Goal: Task Accomplishment & Management: Use online tool/utility

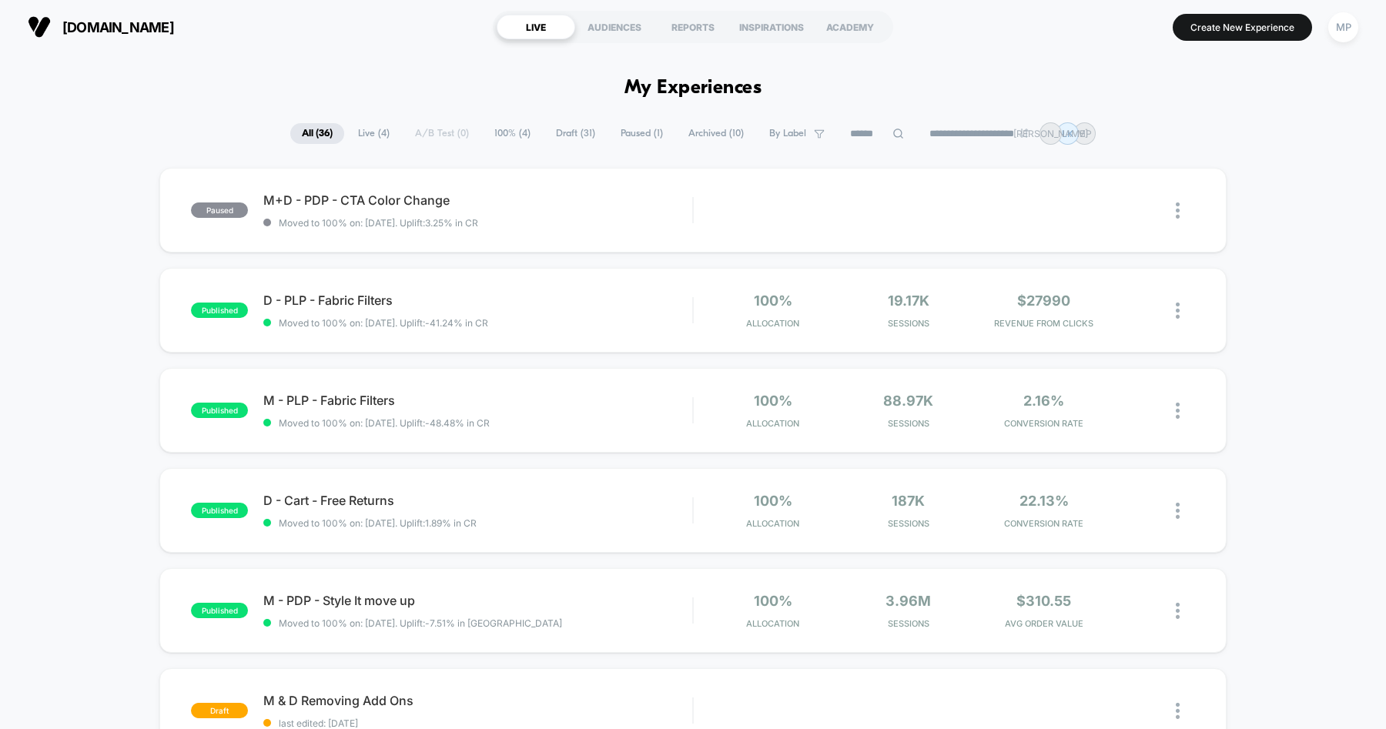
click at [564, 134] on span "Draft ( 31 )" at bounding box center [575, 133] width 62 height 21
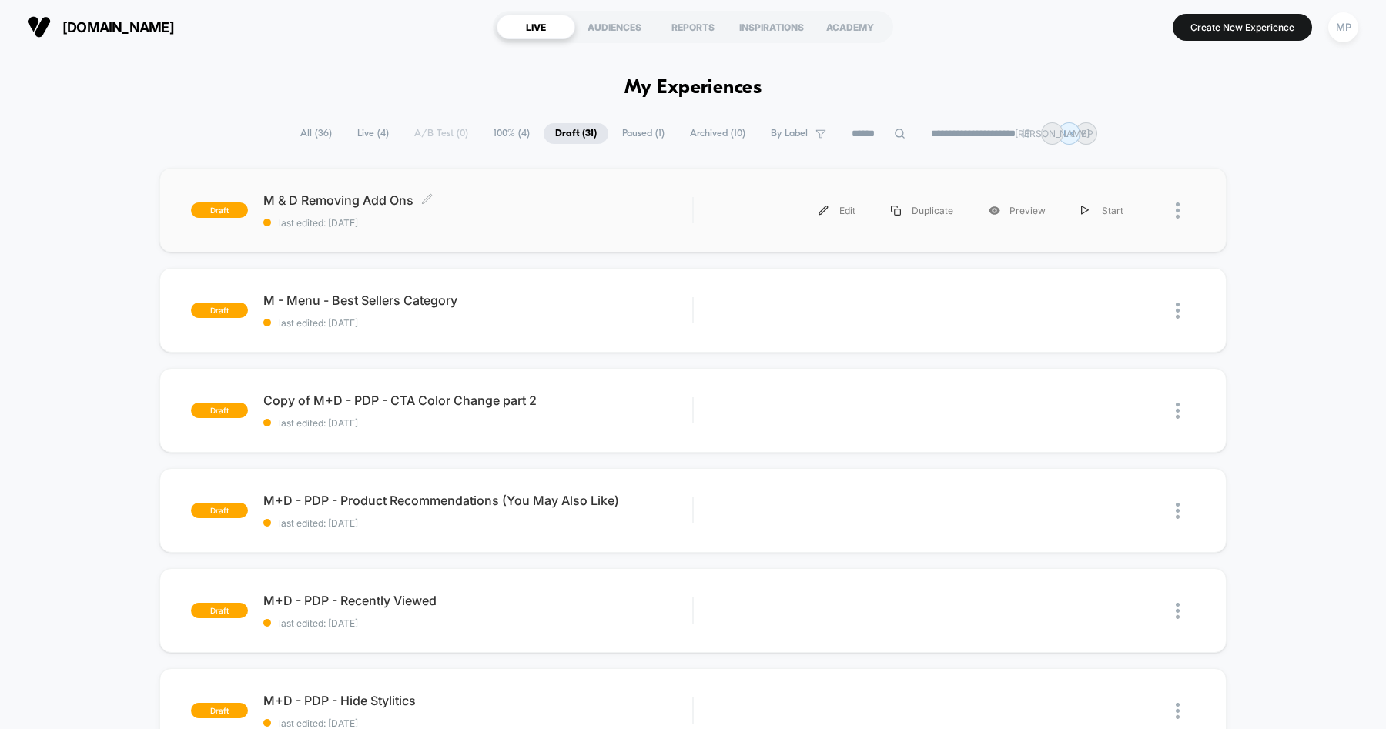
click at [544, 211] on div "M & D Removing Add Ons Click to edit experience details Click to edit experienc…" at bounding box center [477, 211] width 429 height 36
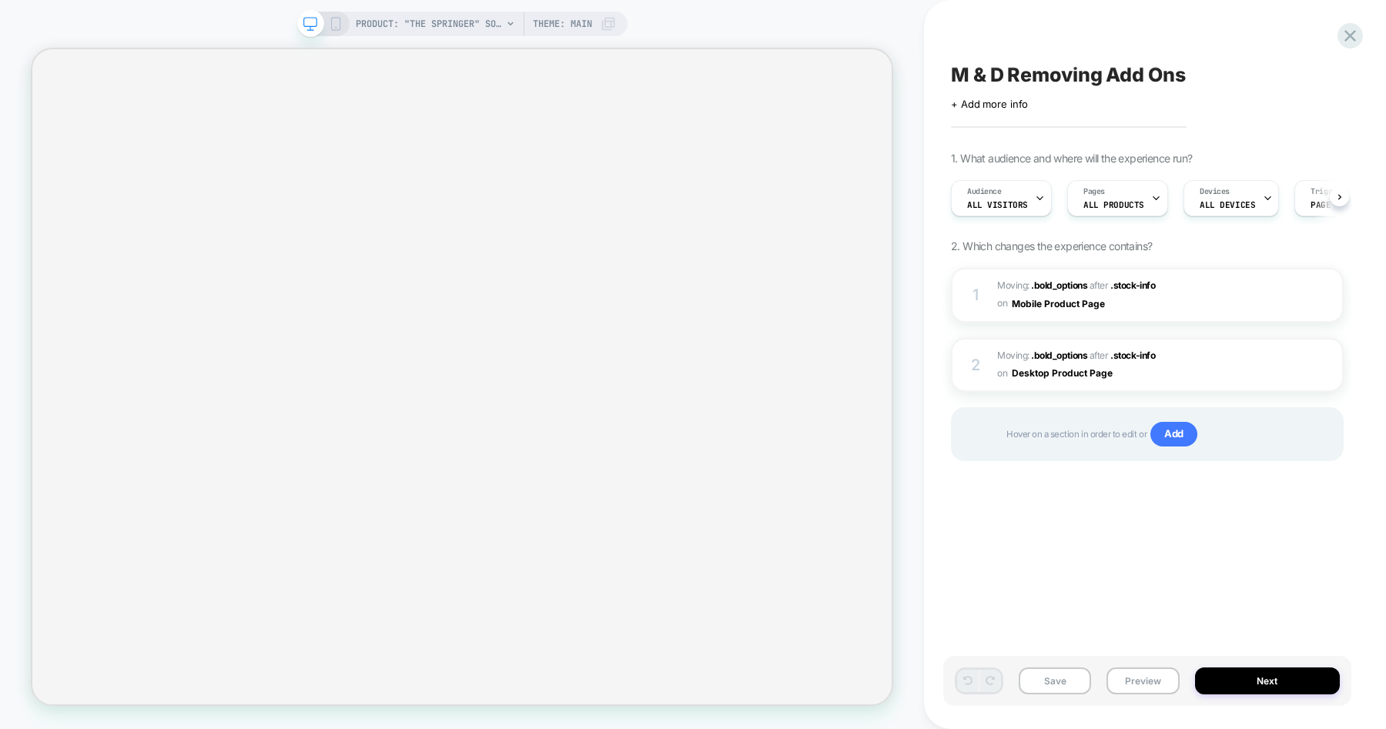
scroll to position [0, 1]
click at [593, 24] on div "PRODUCT: "The Springer" Solid White Theme: MAIN" at bounding box center [486, 24] width 260 height 25
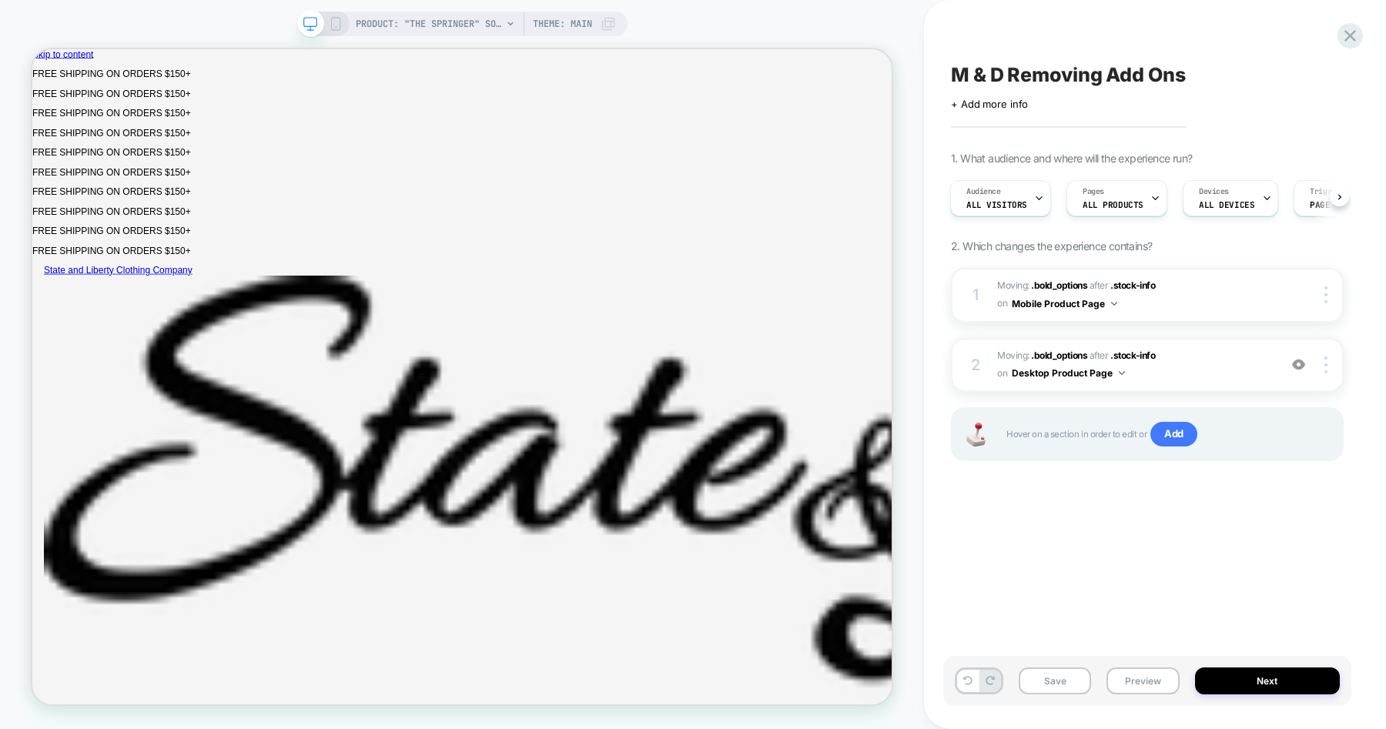
scroll to position [0, 0]
click at [606, 23] on icon at bounding box center [608, 23] width 15 height 15
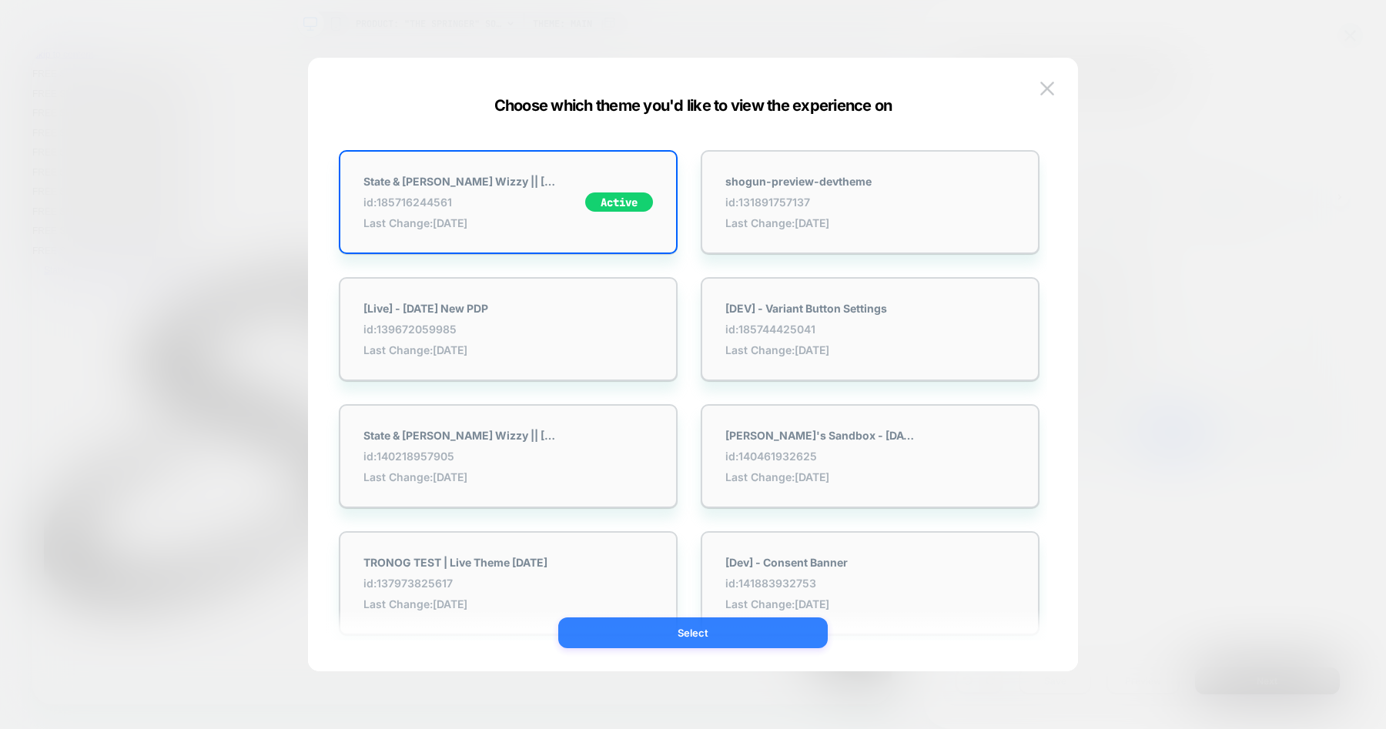
click at [686, 636] on button "Select" at bounding box center [693, 633] width 270 height 31
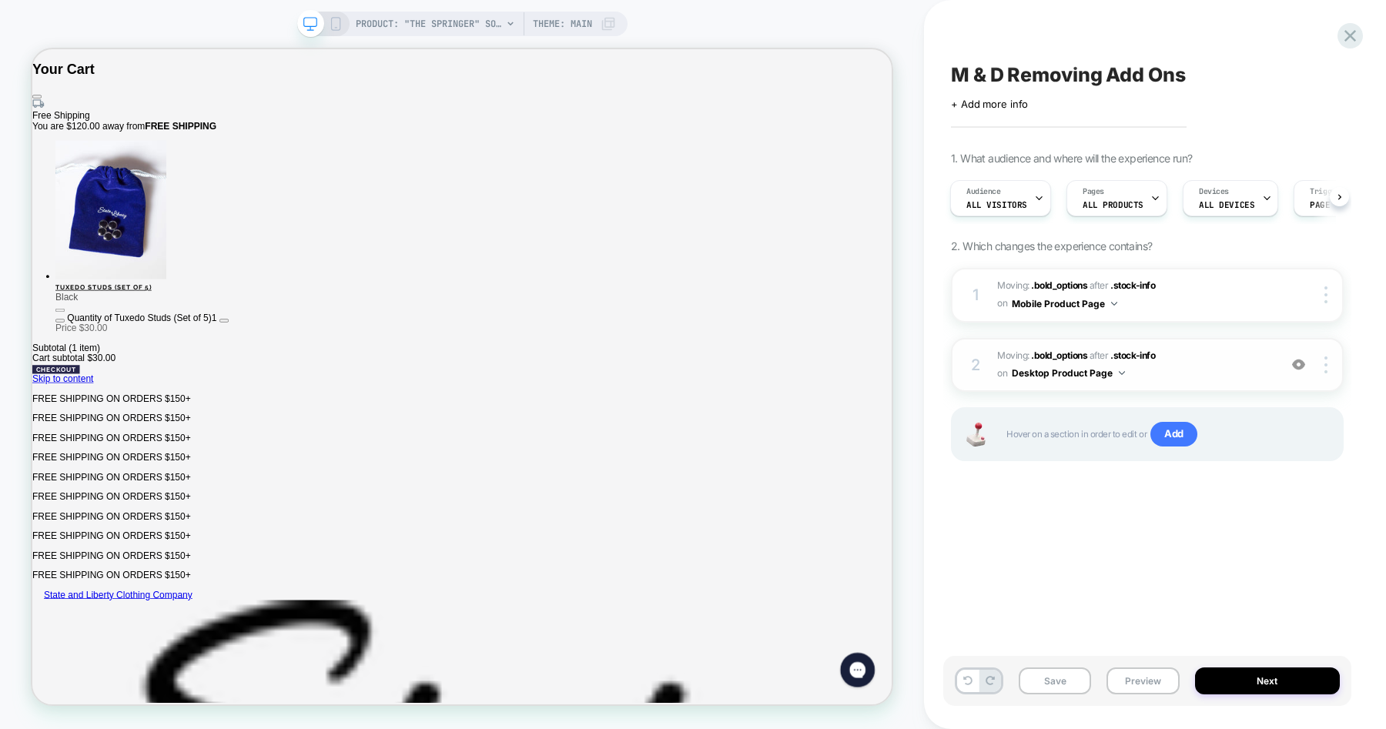
click at [1189, 362] on span "Moving: .bold_options .bold_options after .stock-info .stock-info on Desktop Pr…" at bounding box center [1133, 365] width 273 height 36
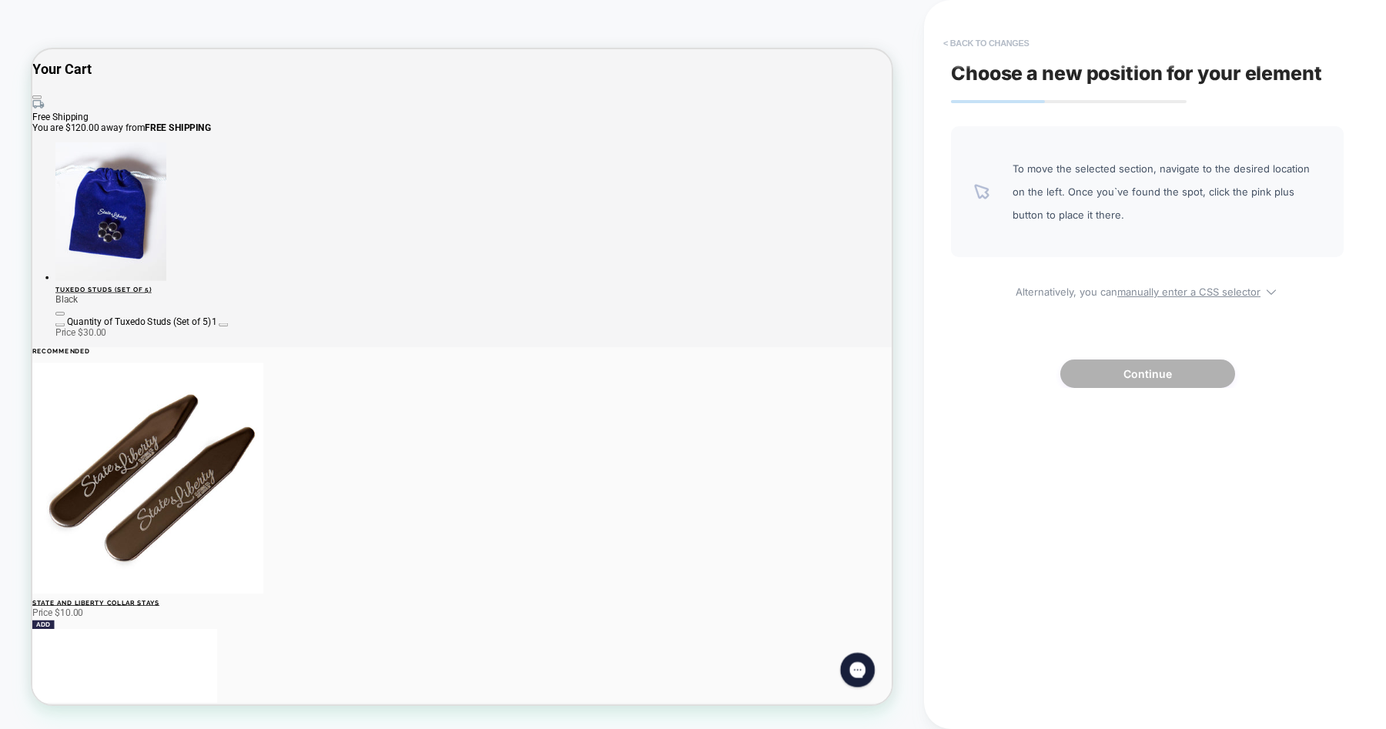
click at [967, 43] on button "< Back to changes" at bounding box center [987, 43] width 102 height 25
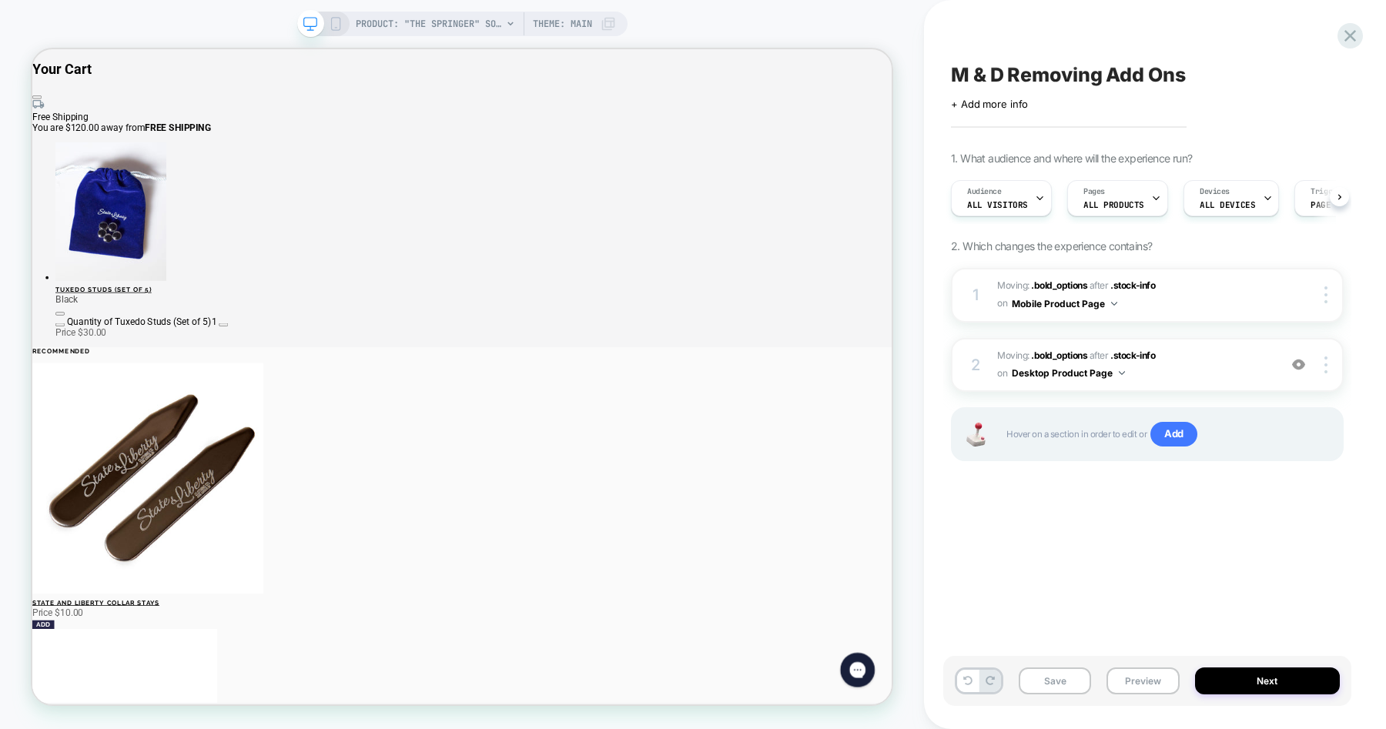
scroll to position [0, 1]
click at [1194, 301] on span "Moving: .bold_options .bold_options after .stock-info .stock-info on Mobile Pro…" at bounding box center [1133, 295] width 273 height 36
click at [338, 18] on rect at bounding box center [335, 24] width 8 height 12
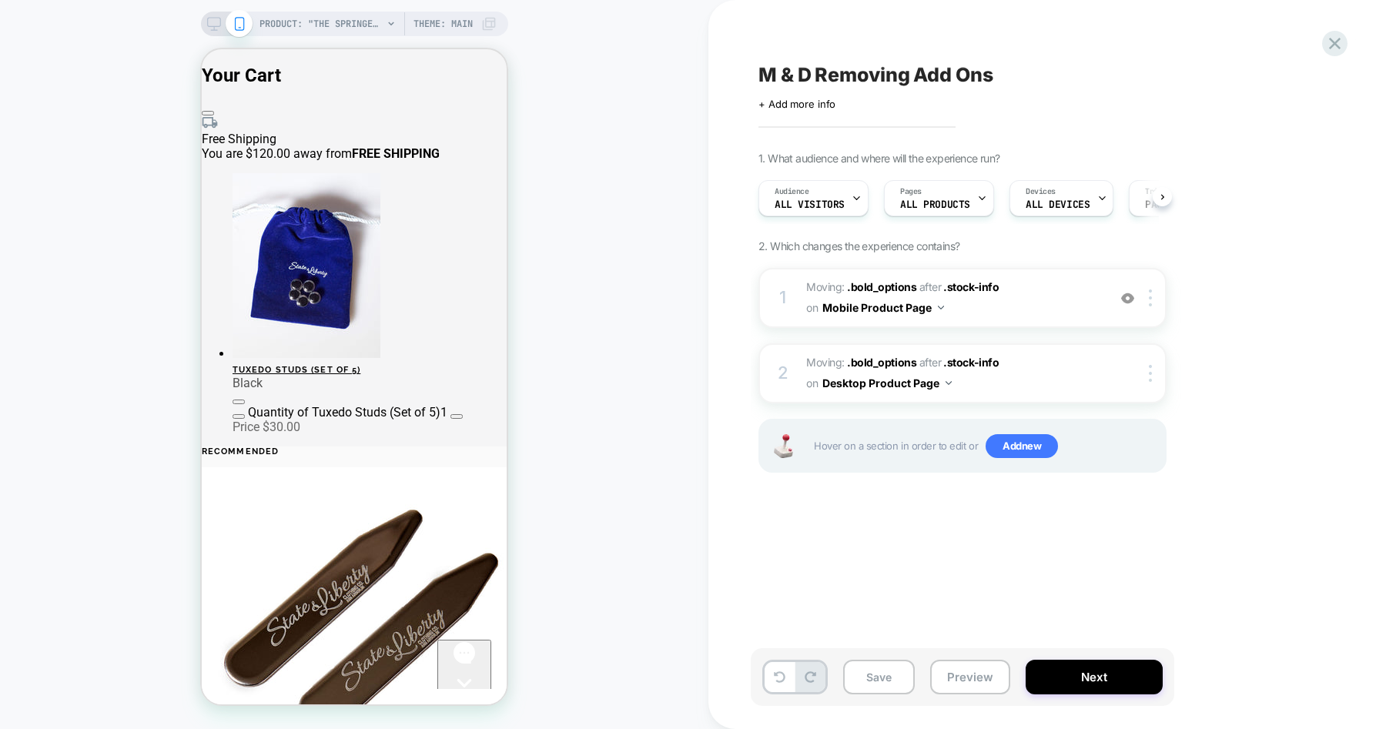
scroll to position [0, 1]
click at [217, 24] on icon at bounding box center [214, 24] width 14 height 14
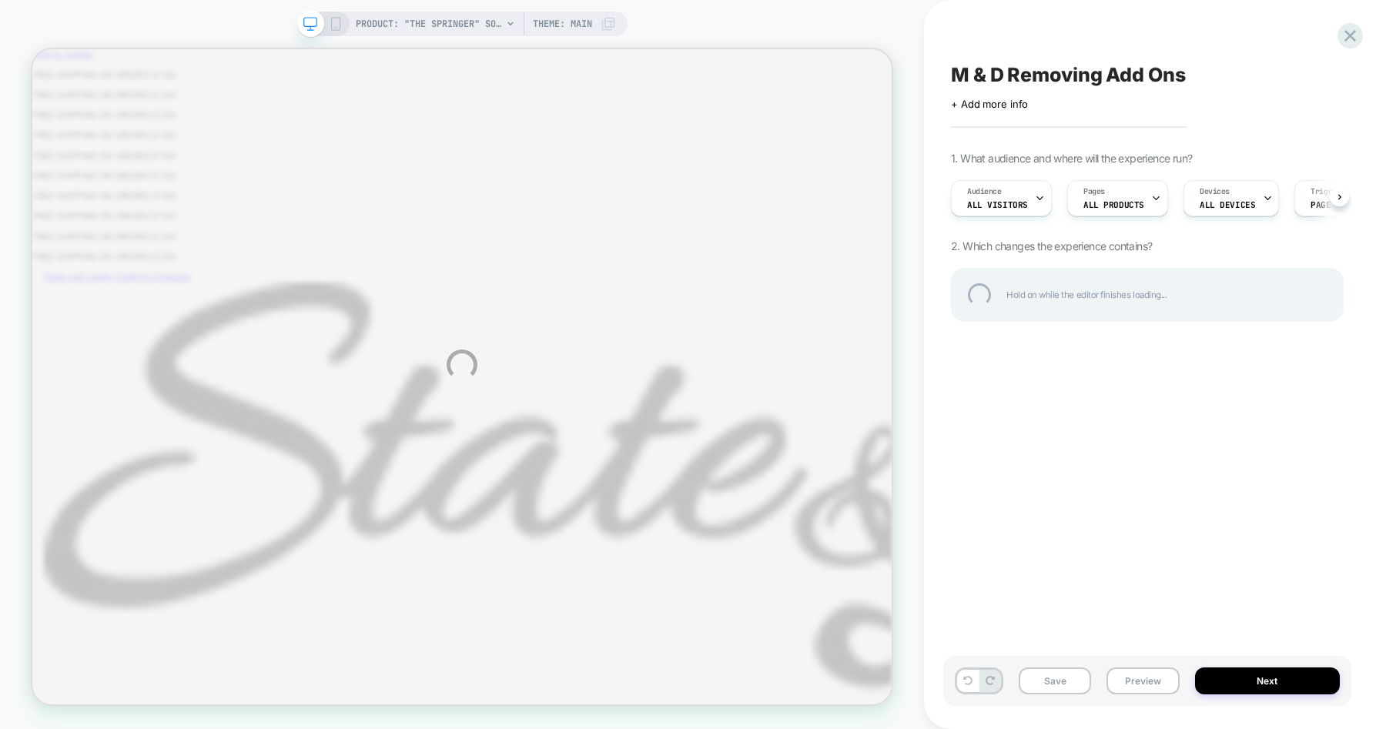
click at [1137, 675] on div "PRODUCT: "The Springer" Solid White PRODUCT: "The Springer" Solid White Theme: …" at bounding box center [693, 364] width 1386 height 729
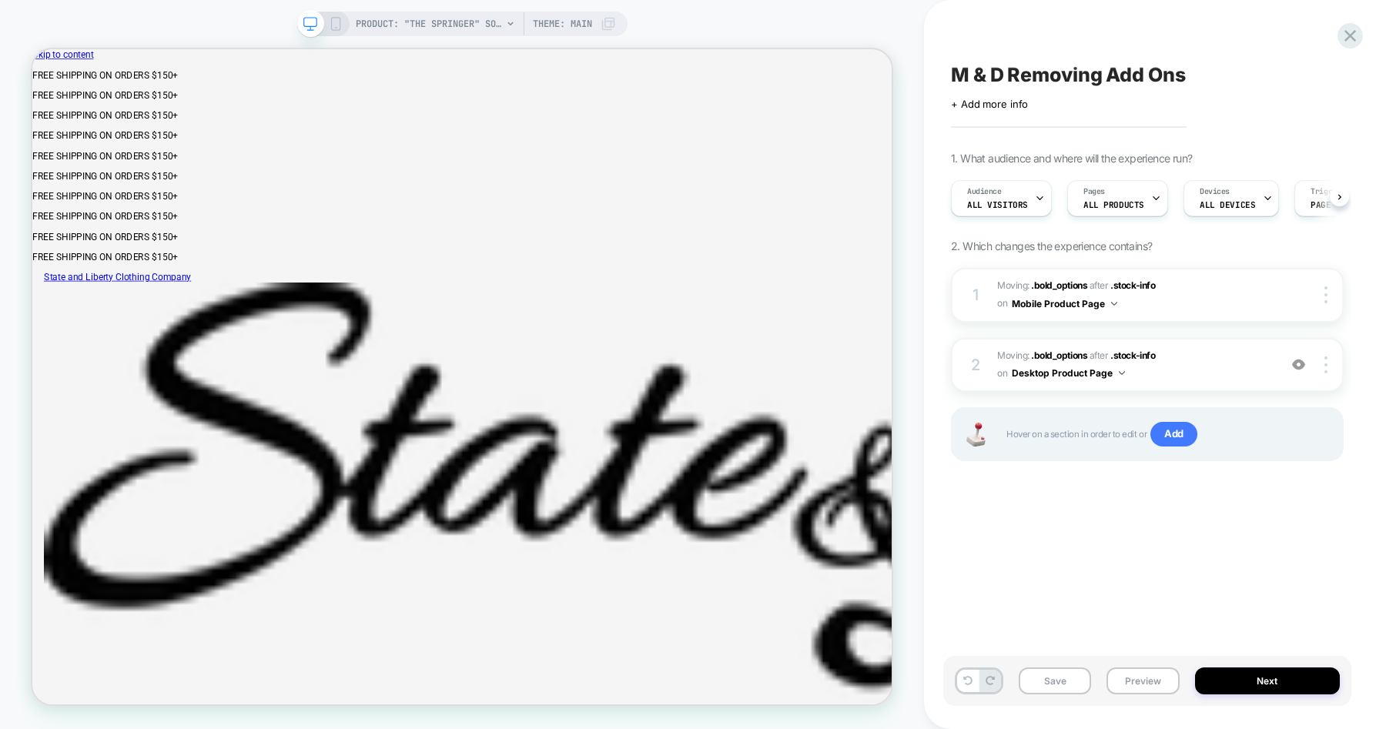
scroll to position [0, 1]
click at [1137, 674] on button "Preview" at bounding box center [1143, 681] width 72 height 27
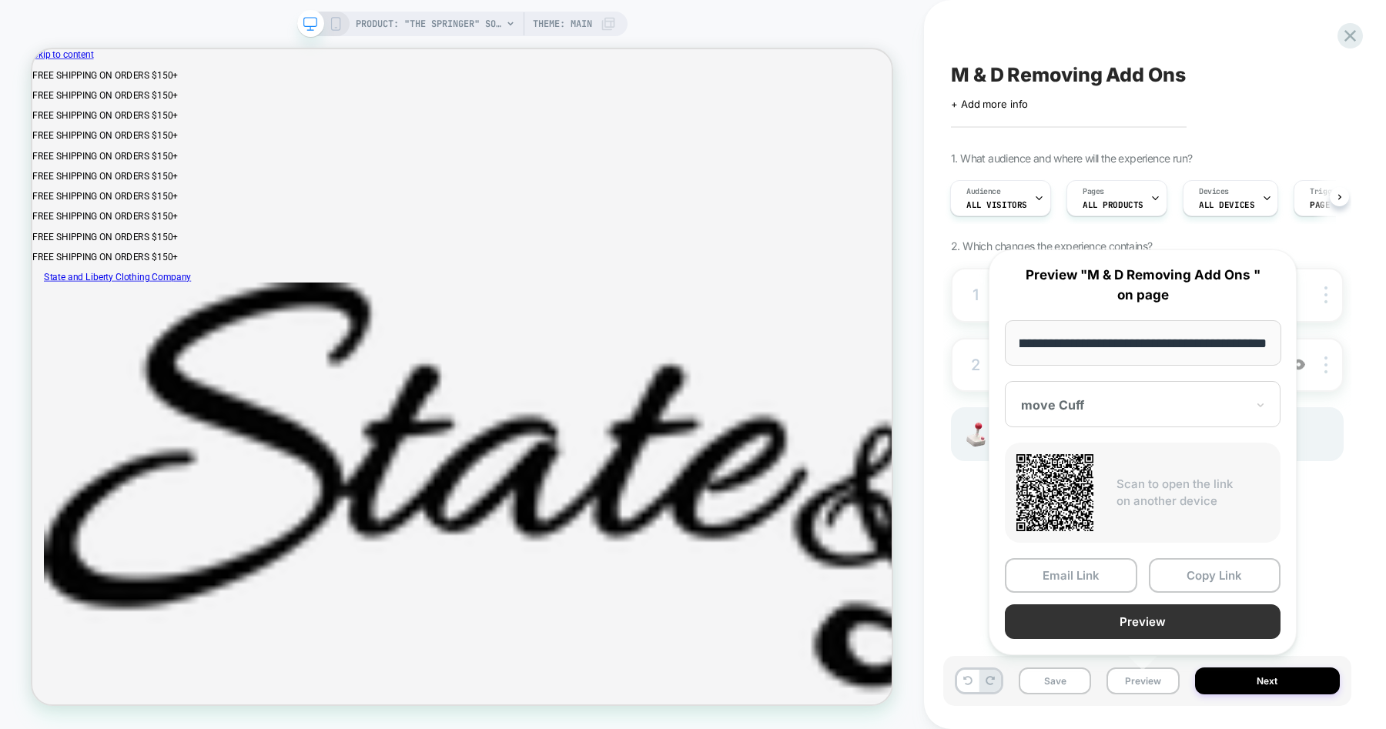
scroll to position [0, 0]
click at [1142, 617] on button "Preview" at bounding box center [1143, 622] width 276 height 35
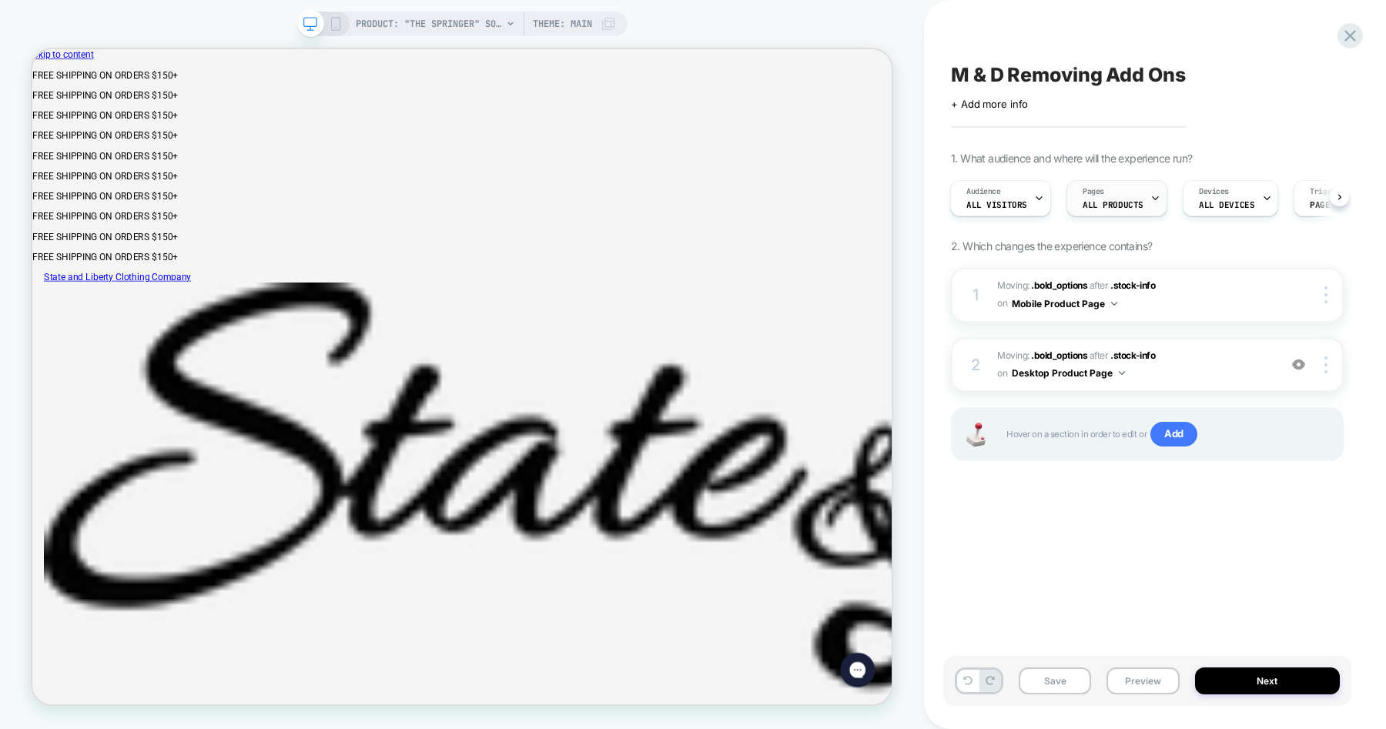
click at [1151, 195] on icon at bounding box center [1156, 198] width 10 height 10
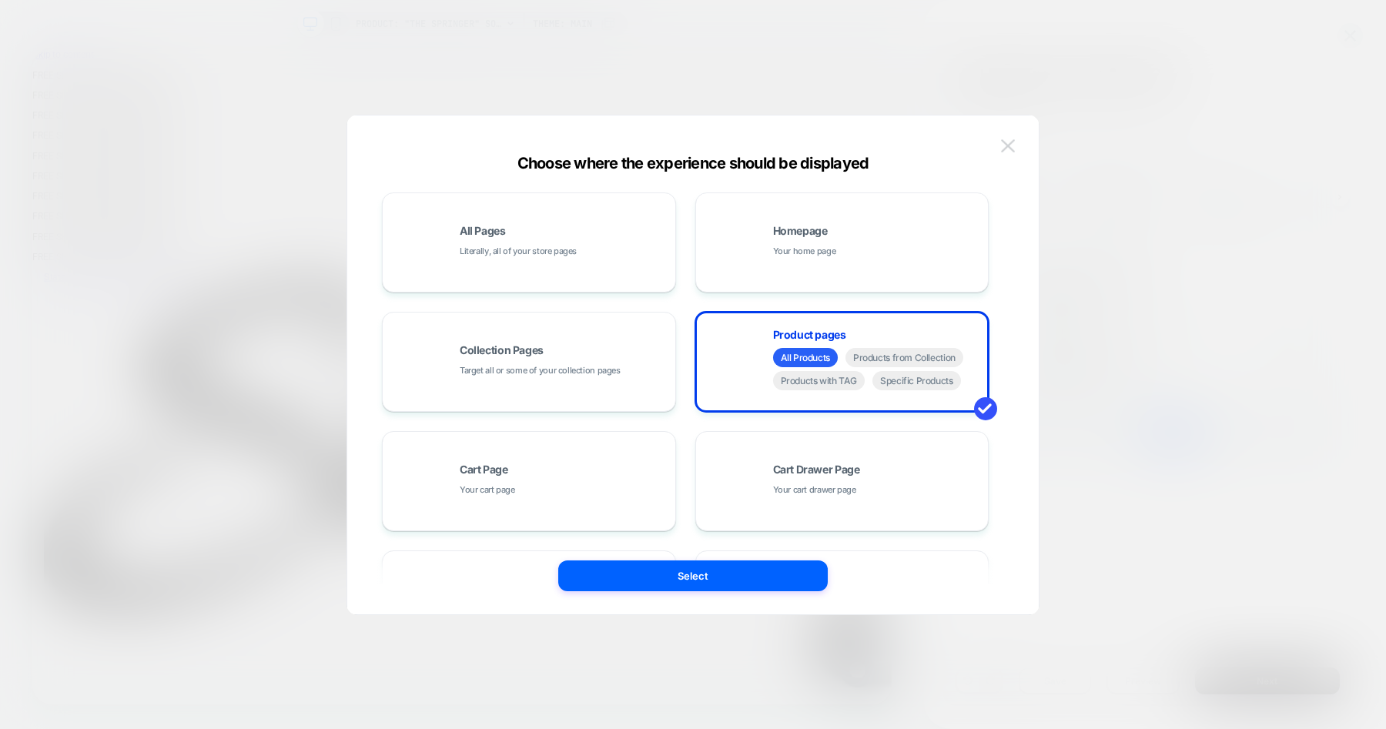
click at [1006, 143] on img at bounding box center [1008, 145] width 14 height 13
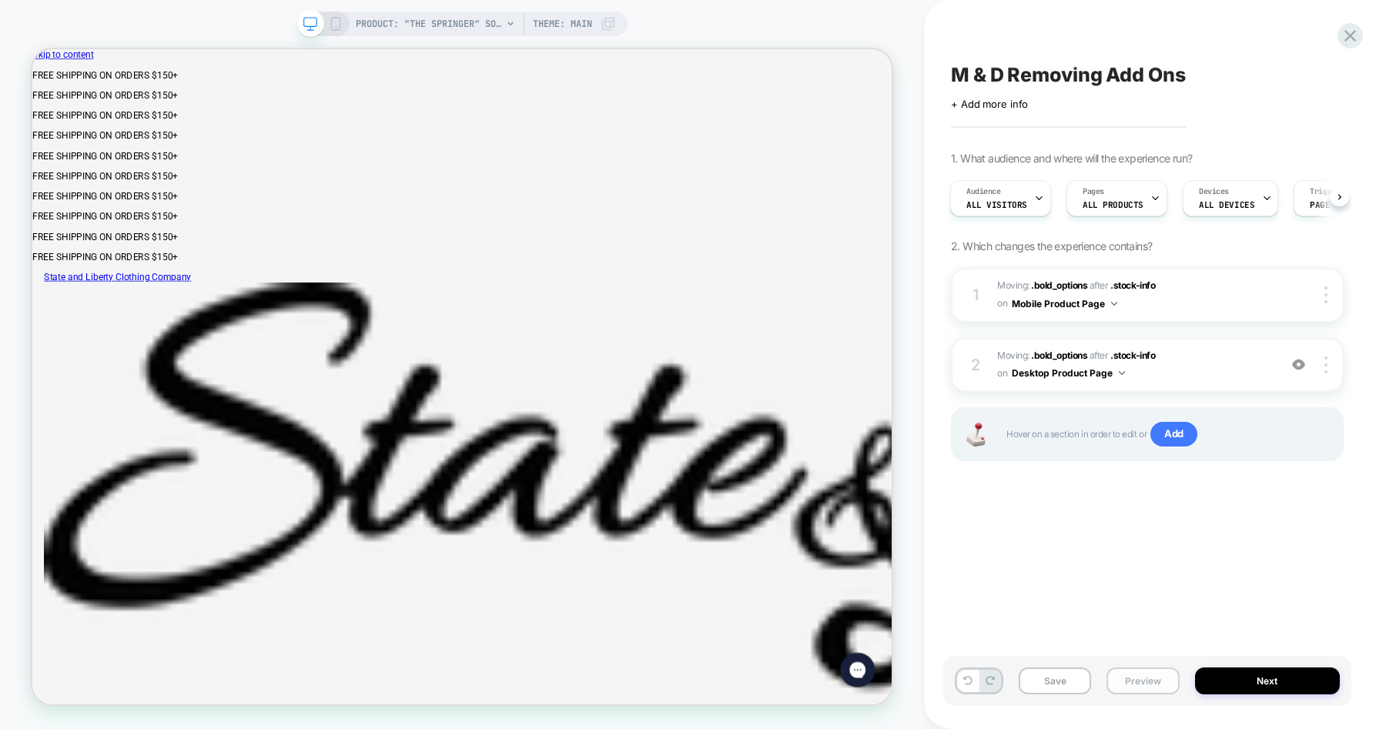
click at [1153, 678] on button "Preview" at bounding box center [1143, 681] width 72 height 27
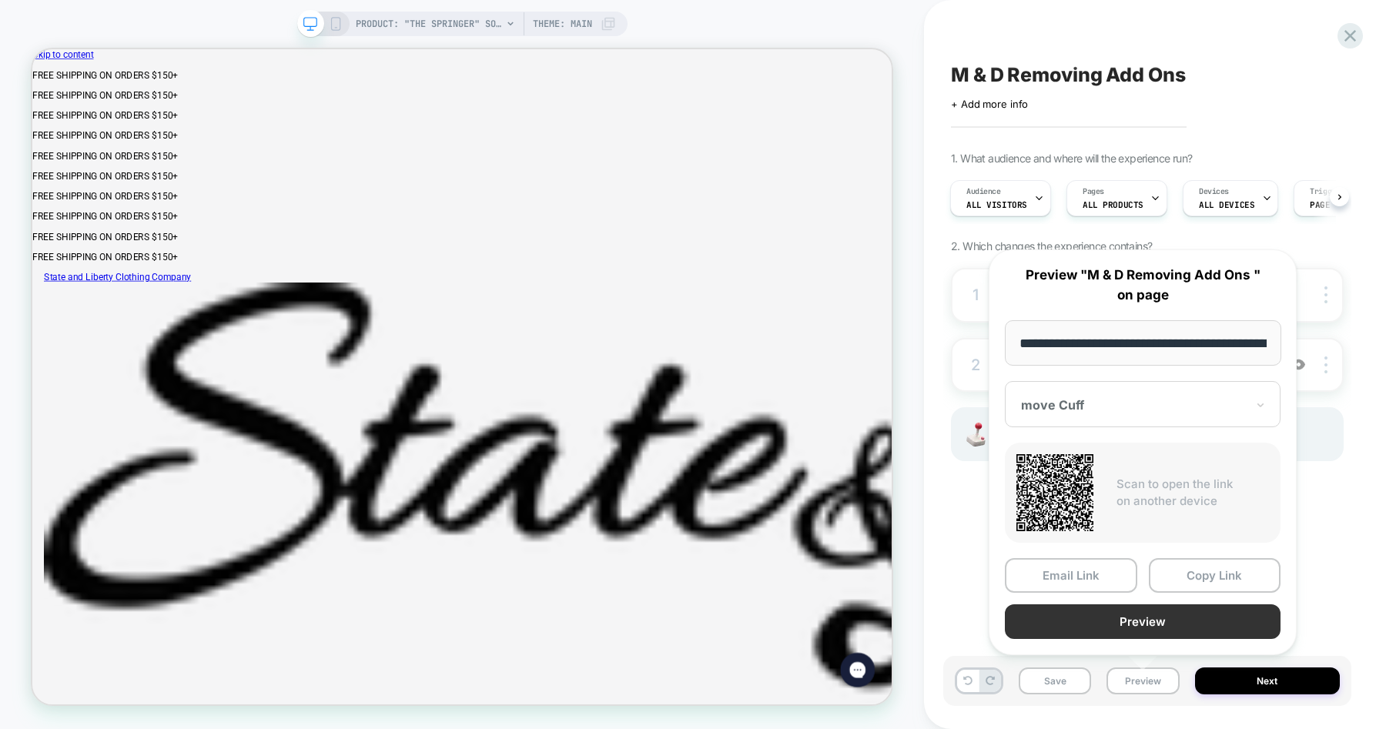
click at [1145, 616] on button "Preview" at bounding box center [1143, 622] width 276 height 35
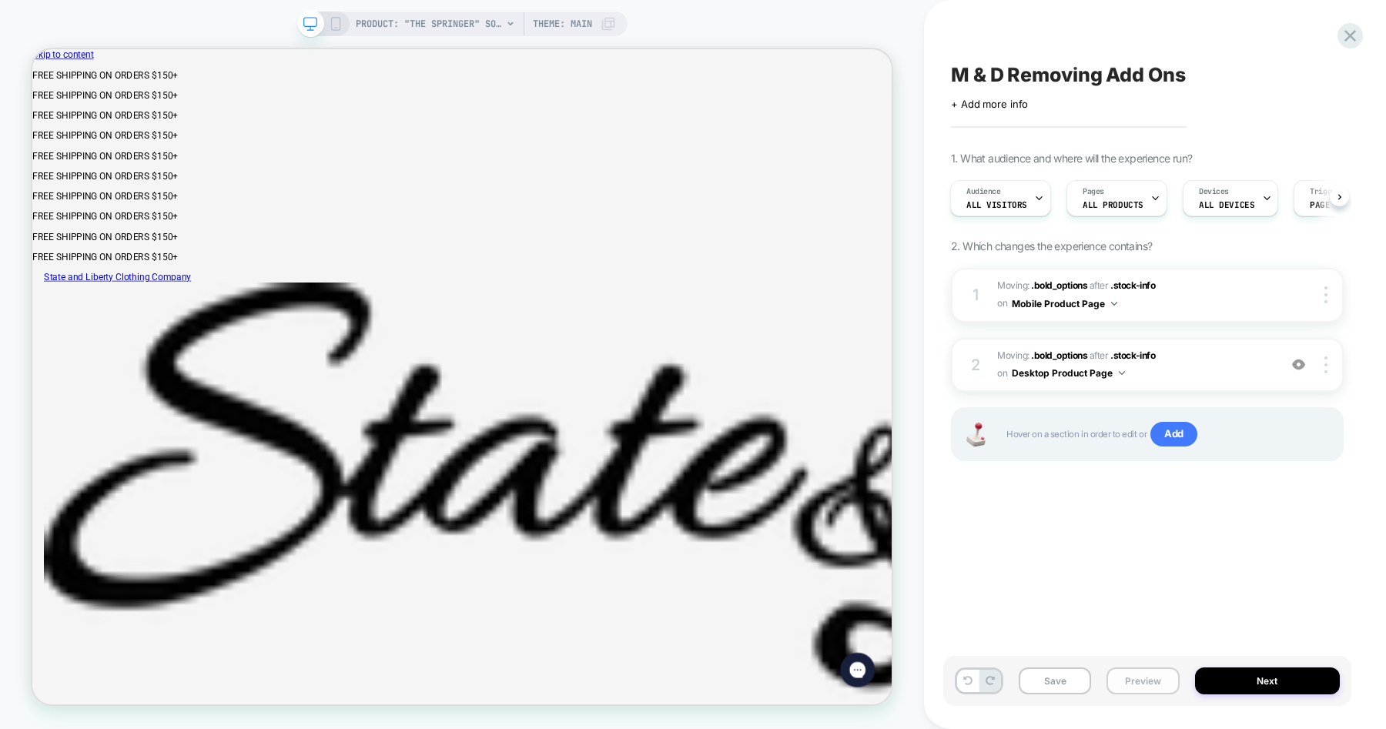
click at [1147, 679] on button "Preview" at bounding box center [1143, 681] width 72 height 27
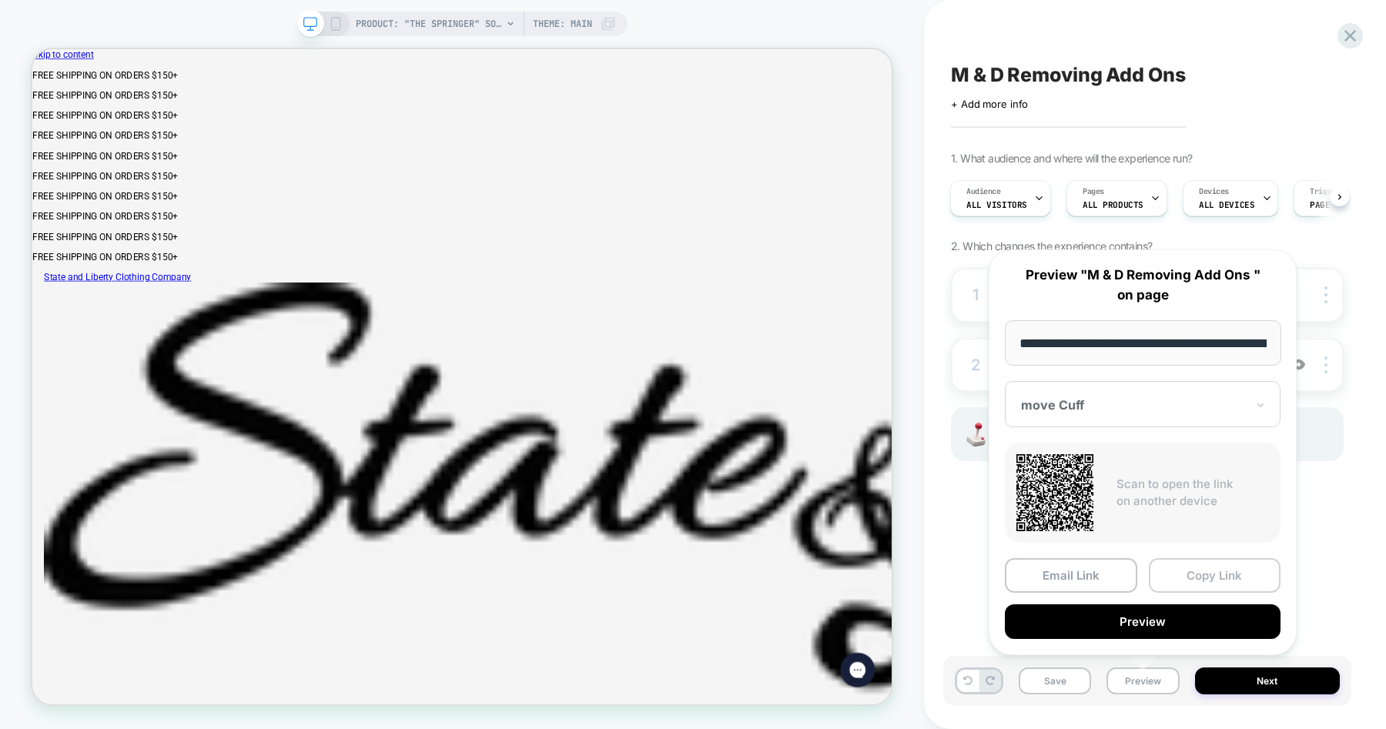
click at [1191, 577] on button "Copy Link" at bounding box center [1215, 575] width 132 height 35
